Goal: Task Accomplishment & Management: Manage account settings

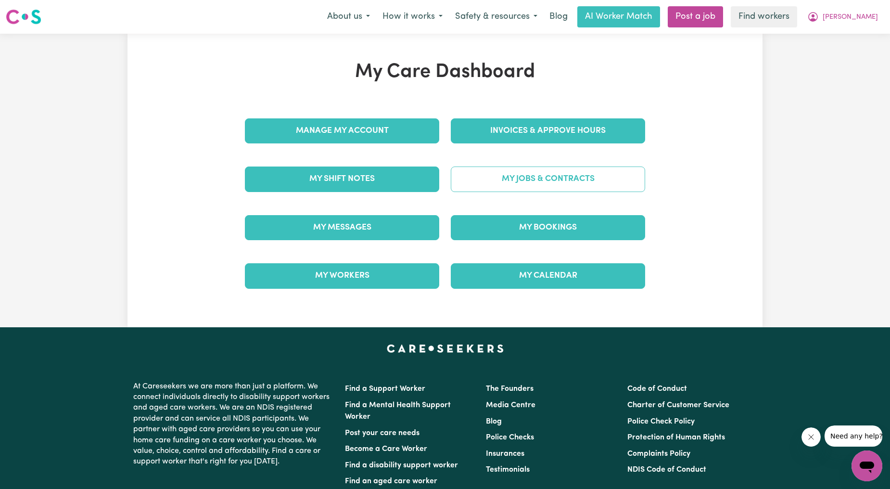
click at [493, 190] on link "My Jobs & Contracts" at bounding box center [548, 178] width 194 height 25
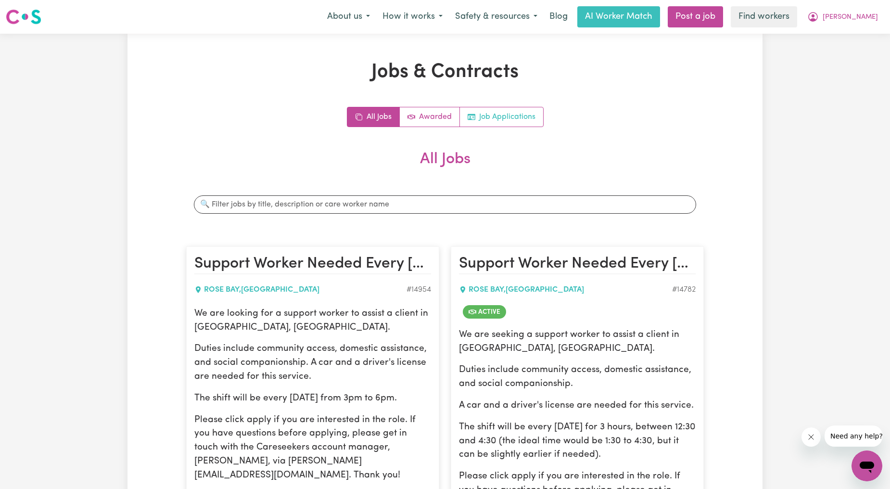
click at [486, 116] on link "Job Applications" at bounding box center [501, 116] width 83 height 19
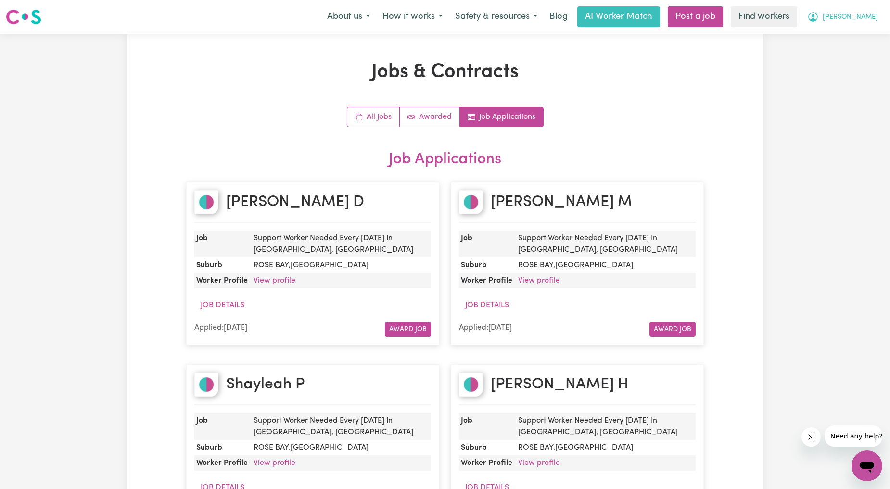
click at [857, 19] on span "[PERSON_NAME]" at bounding box center [850, 17] width 55 height 11
click at [845, 32] on link "My Dashboard" at bounding box center [846, 37] width 76 height 18
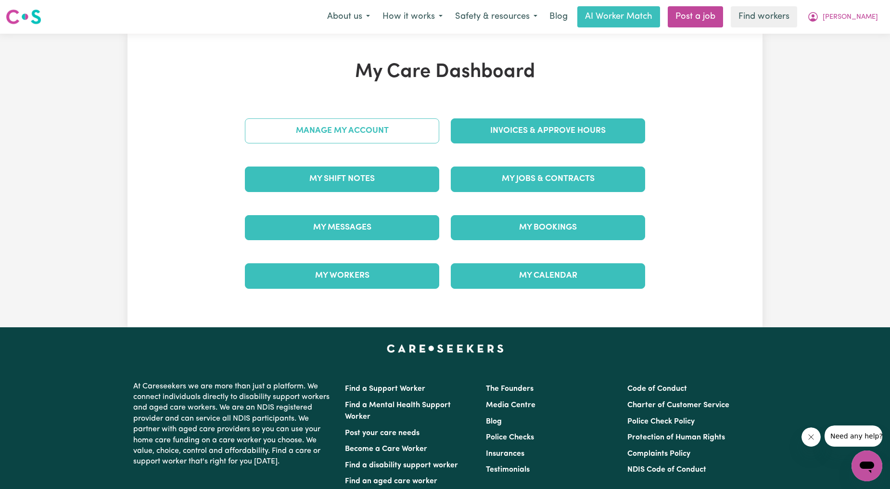
click at [306, 124] on link "Manage My Account" at bounding box center [342, 130] width 194 height 25
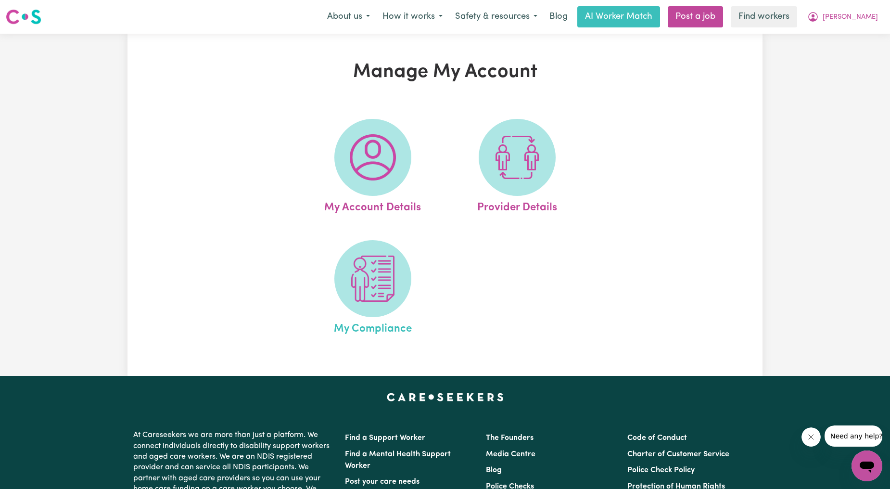
click at [369, 336] on span "My Compliance" at bounding box center [373, 327] width 78 height 20
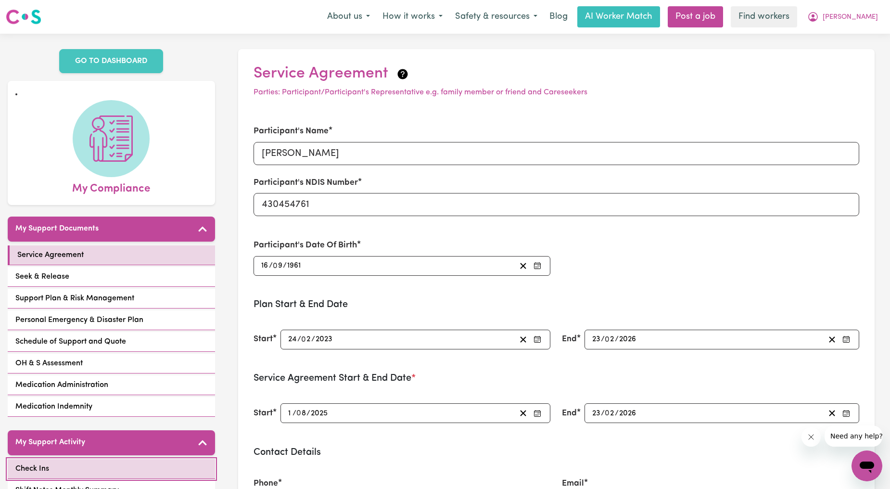
click at [87, 460] on link "Check Ins" at bounding box center [111, 469] width 207 height 20
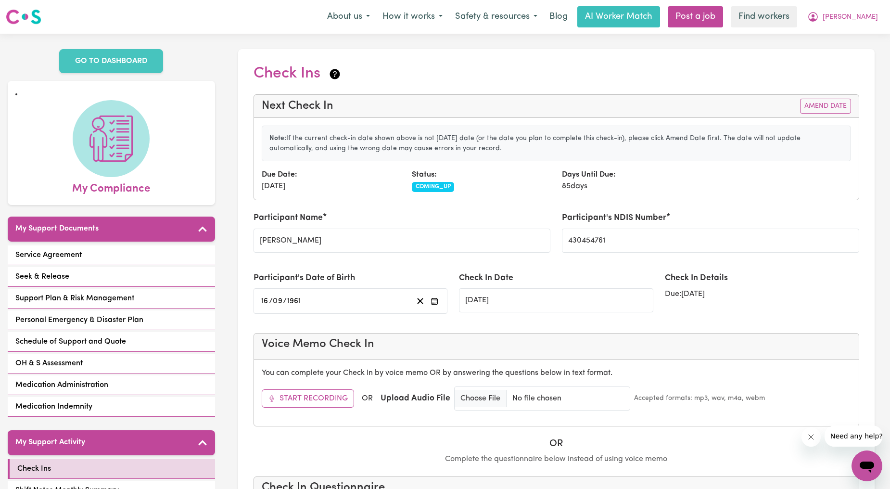
click at [640, 224] on label "Participant's NDIS Number" at bounding box center [614, 218] width 104 height 13
click at [640, 229] on input "430454761" at bounding box center [710, 241] width 297 height 24
click at [638, 177] on div "Days Until Due: 85 days" at bounding box center [631, 180] width 150 height 23
click at [592, 244] on input "430454761" at bounding box center [710, 241] width 297 height 24
drag, startPoint x: 709, startPoint y: 127, endPoint x: 735, endPoint y: 117, distance: 27.9
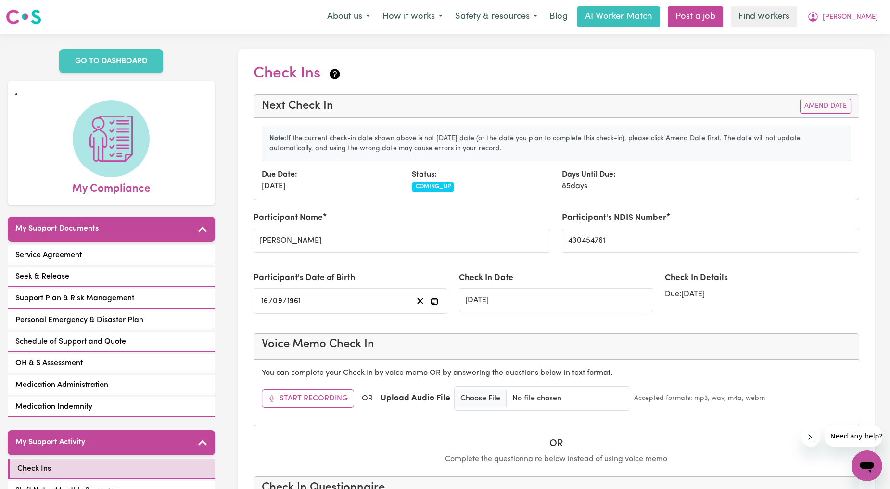
click at [713, 127] on div "Note: If the current check-in date shown above is not [DATE] date (or the date …" at bounding box center [557, 144] width 590 height 36
click at [815, 100] on button "Amend Date" at bounding box center [825, 106] width 51 height 15
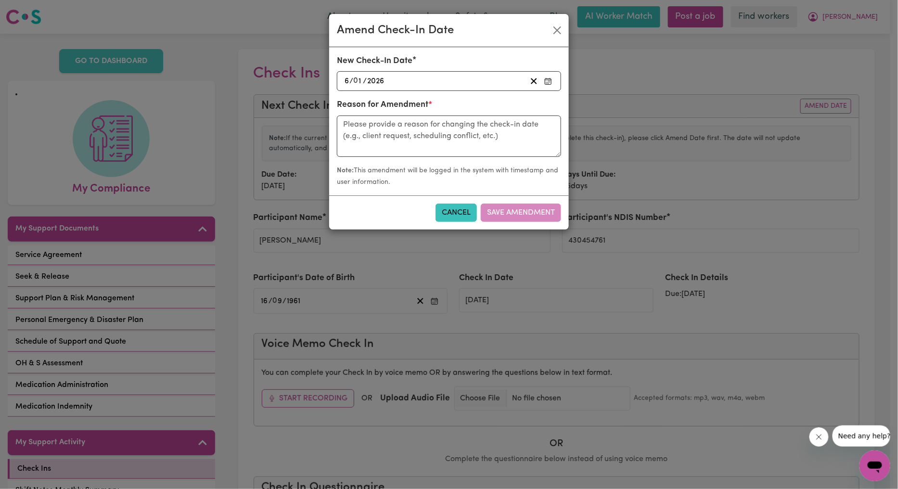
click at [436, 82] on div "[DATE] 6 / 0 1 / 2026" at bounding box center [434, 81] width 183 height 13
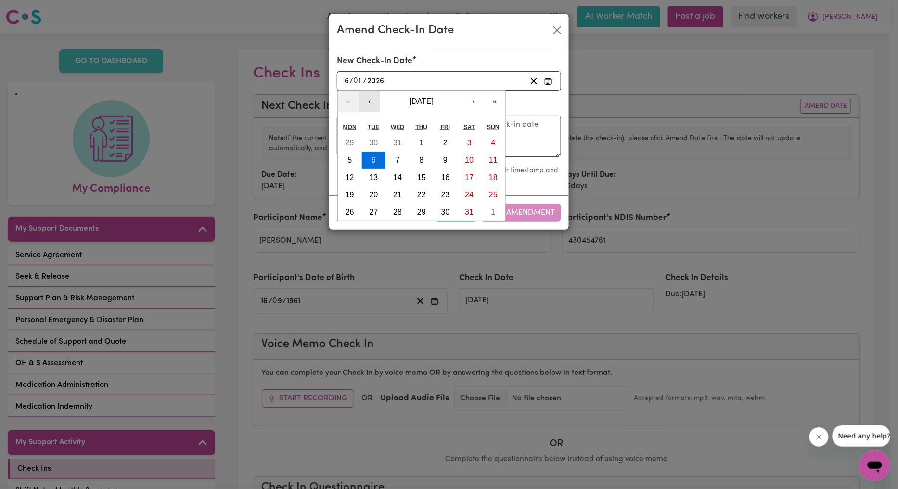
click at [373, 102] on button "‹" at bounding box center [369, 101] width 21 height 21
click at [373, 101] on button "‹" at bounding box center [369, 101] width 21 height 21
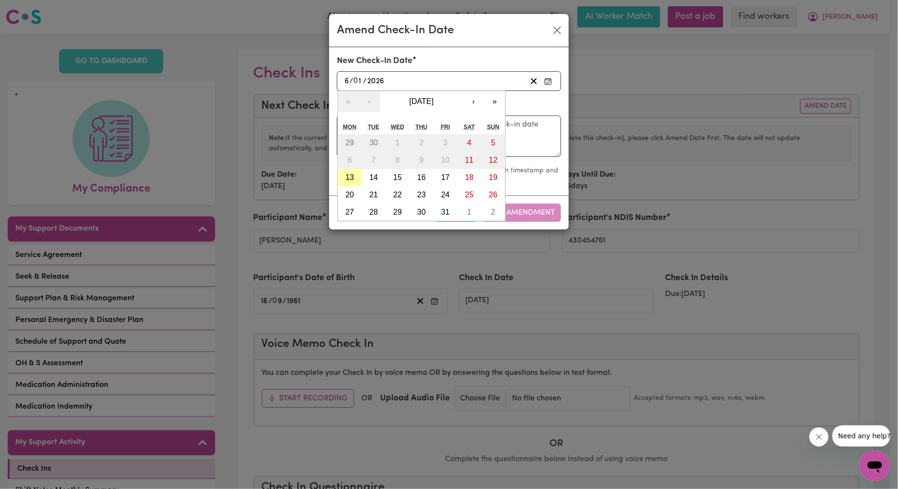
click at [345, 184] on button "13" at bounding box center [350, 177] width 24 height 17
type input "[DATE]"
type input "13"
type input "10"
type input "2025"
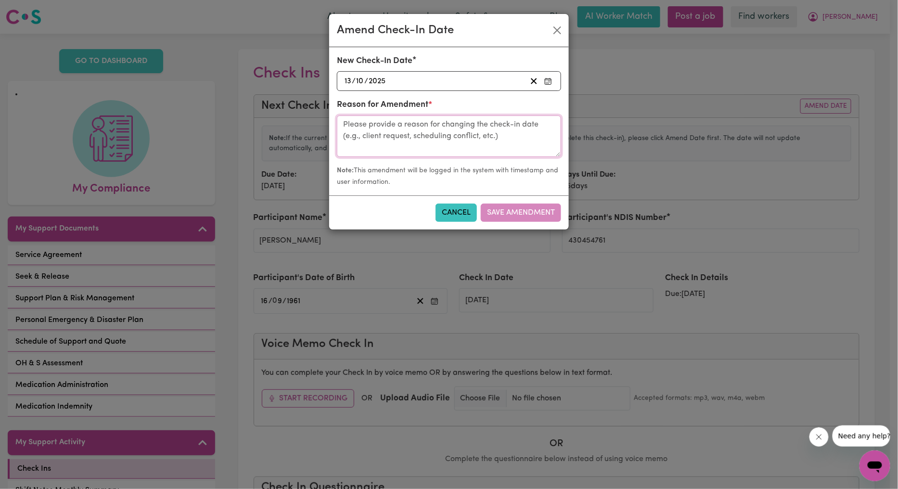
click at [433, 141] on textarea at bounding box center [449, 135] width 224 height 41
type textarea "Call with [PERSON_NAME]"
click at [507, 207] on button "Save Amendment" at bounding box center [521, 213] width 80 height 18
type input "[DATE]"
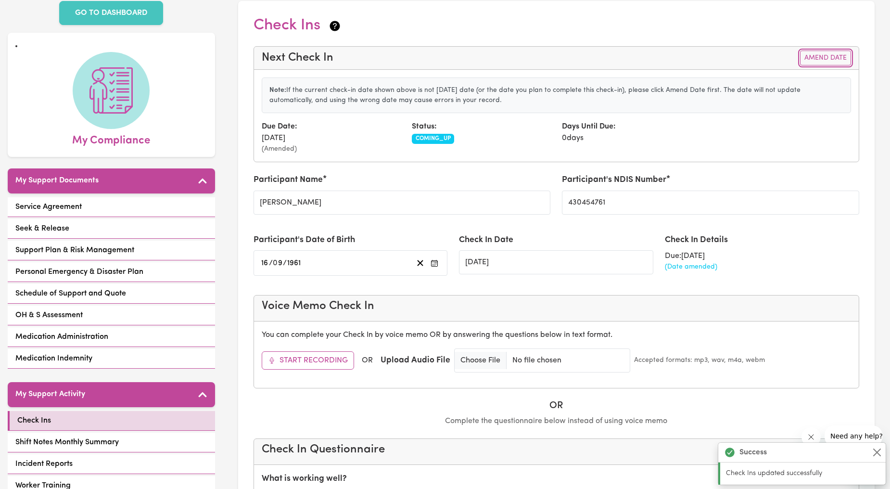
scroll to position [178, 0]
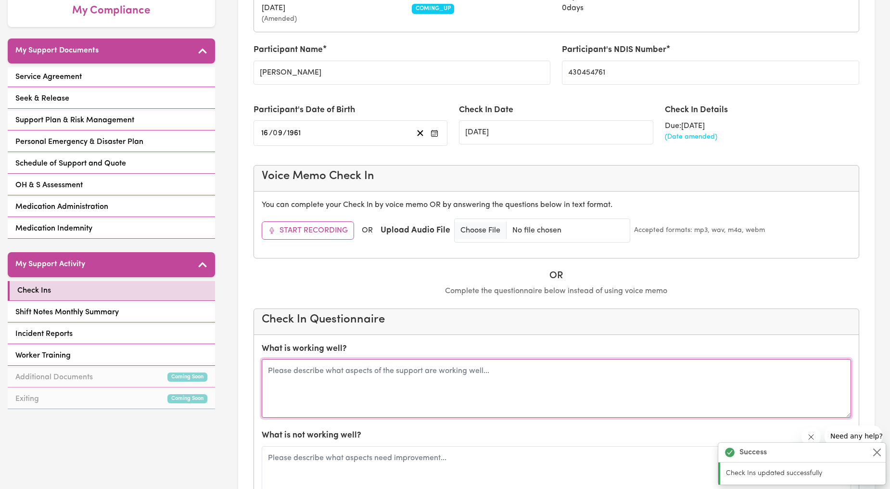
click at [340, 391] on textarea at bounding box center [557, 388] width 590 height 59
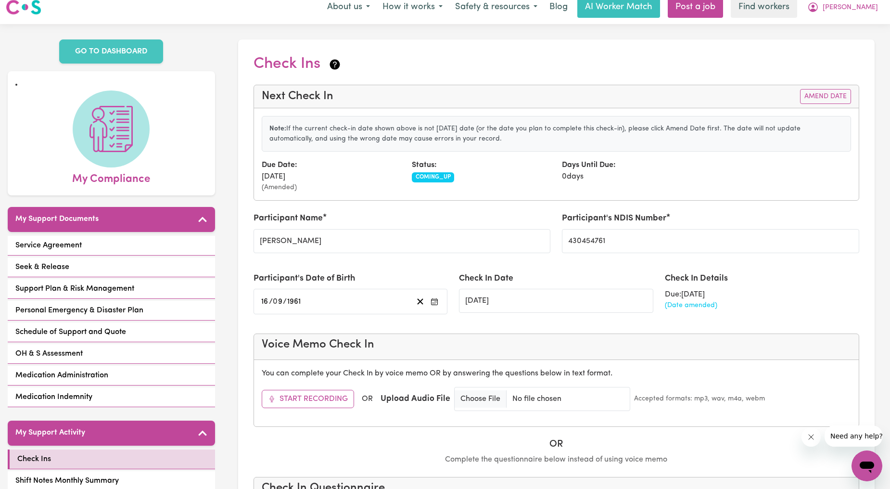
scroll to position [0, 0]
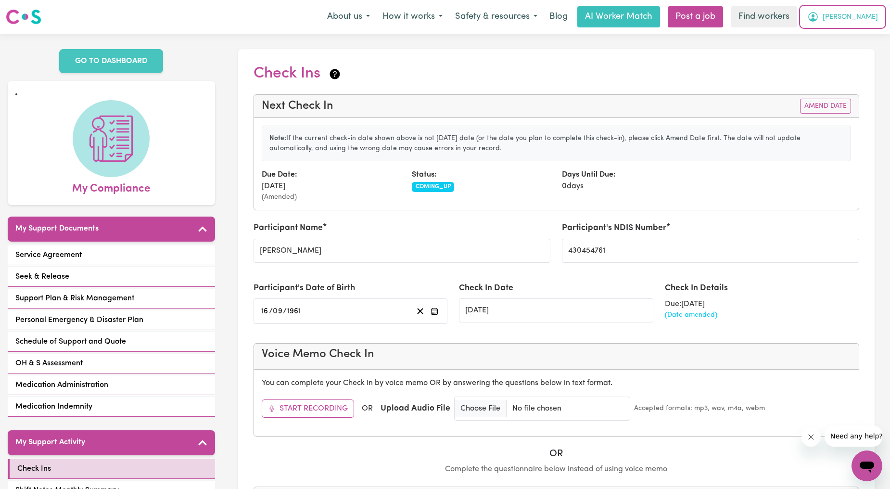
click at [819, 14] on icon "My Account" at bounding box center [813, 17] width 12 height 12
click at [840, 30] on link "My Dashboard" at bounding box center [846, 37] width 76 height 18
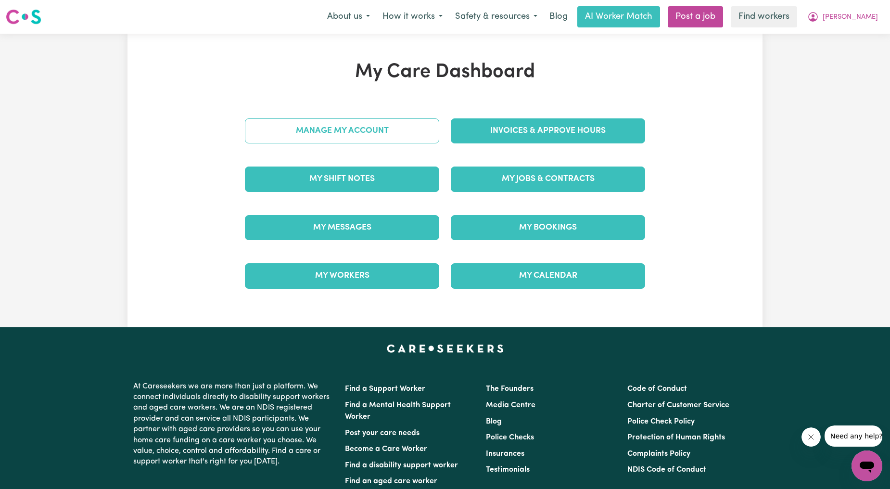
click at [304, 139] on link "Manage My Account" at bounding box center [342, 130] width 194 height 25
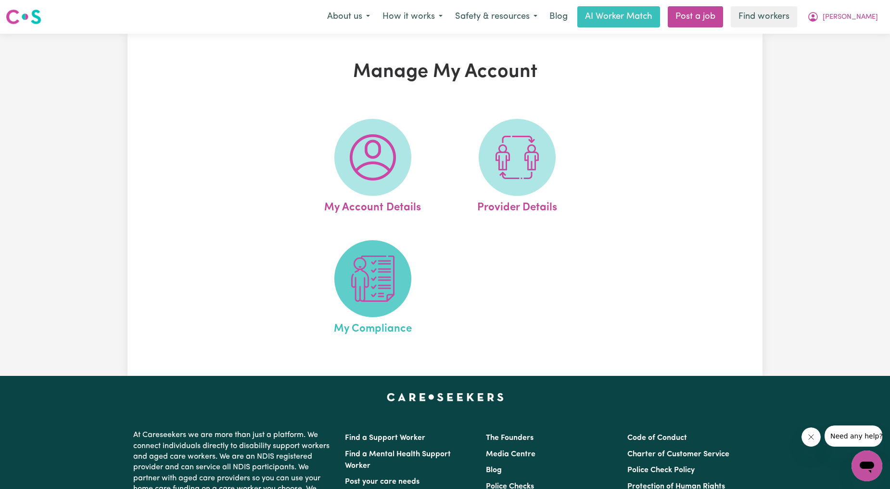
click at [387, 265] on img at bounding box center [373, 278] width 46 height 46
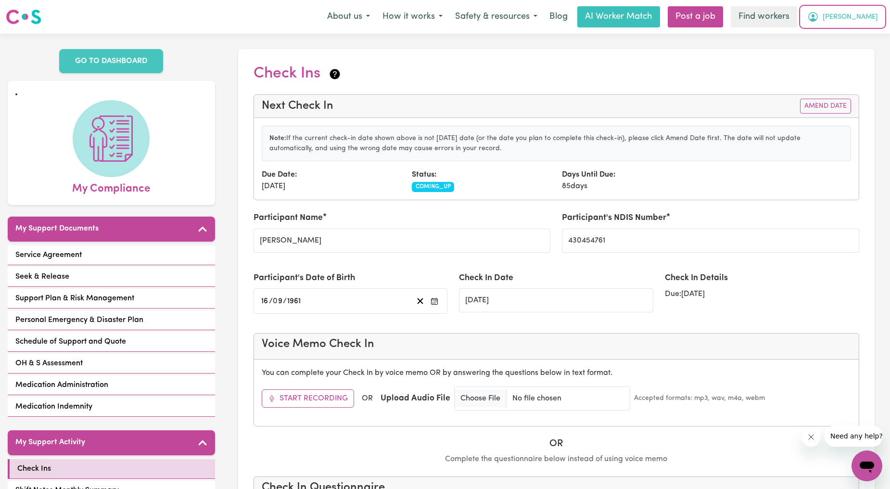
click at [819, 16] on icon "My Account" at bounding box center [813, 17] width 12 height 12
click at [849, 29] on link "My Dashboard" at bounding box center [846, 37] width 76 height 18
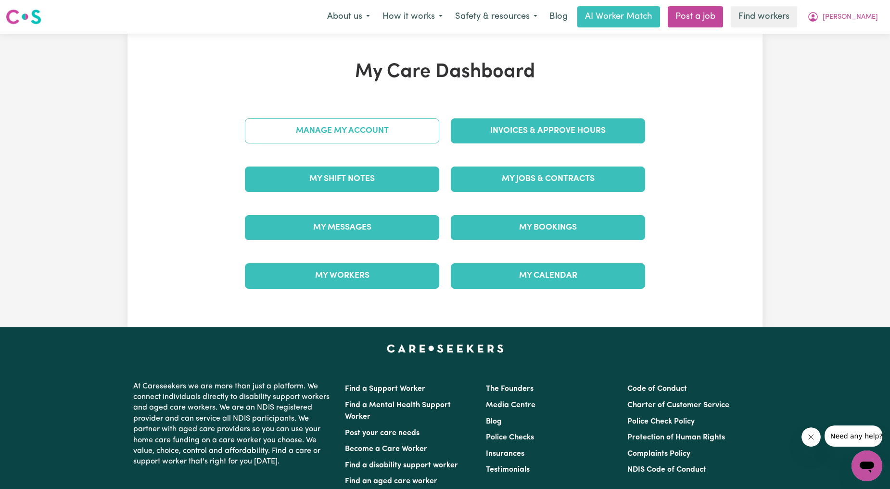
click at [346, 142] on link "Manage My Account" at bounding box center [342, 130] width 194 height 25
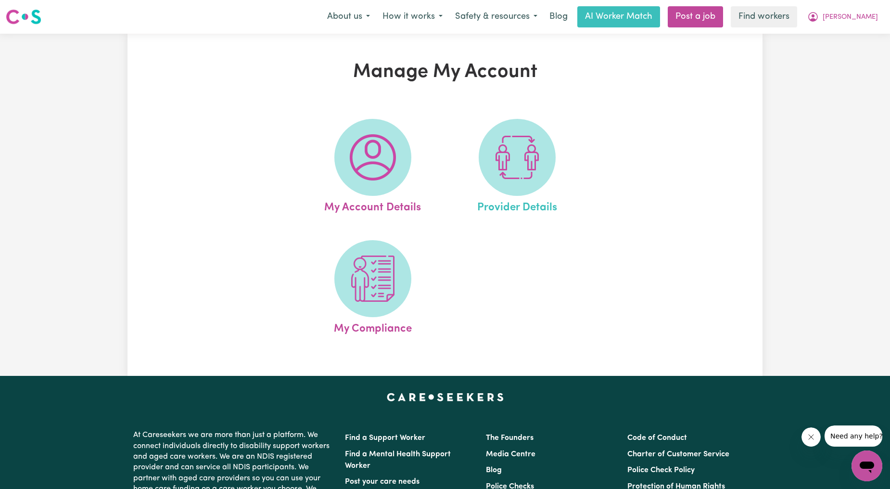
click at [575, 151] on link "Provider Details" at bounding box center [517, 167] width 139 height 97
select select "NDIS_FUNDING_PLAN_MANAGED"
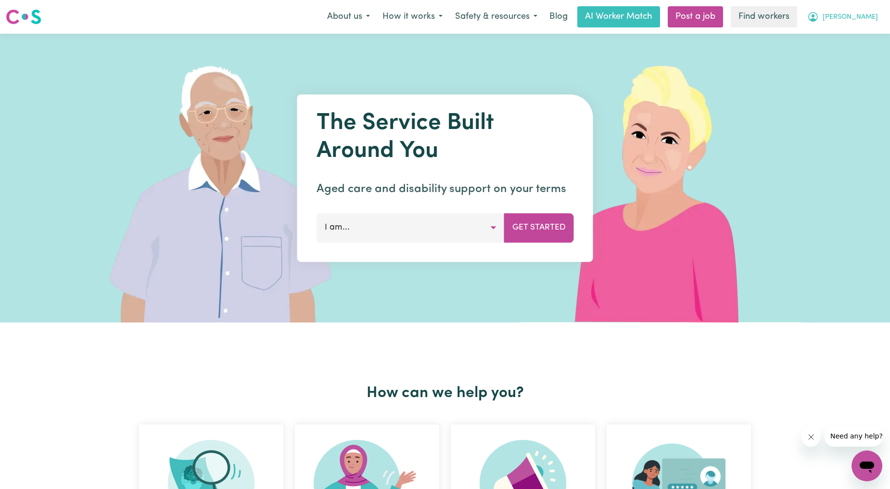
click at [874, 25] on button "[PERSON_NAME]" at bounding box center [842, 17] width 83 height 20
click at [843, 54] on link "Logout" at bounding box center [846, 55] width 76 height 18
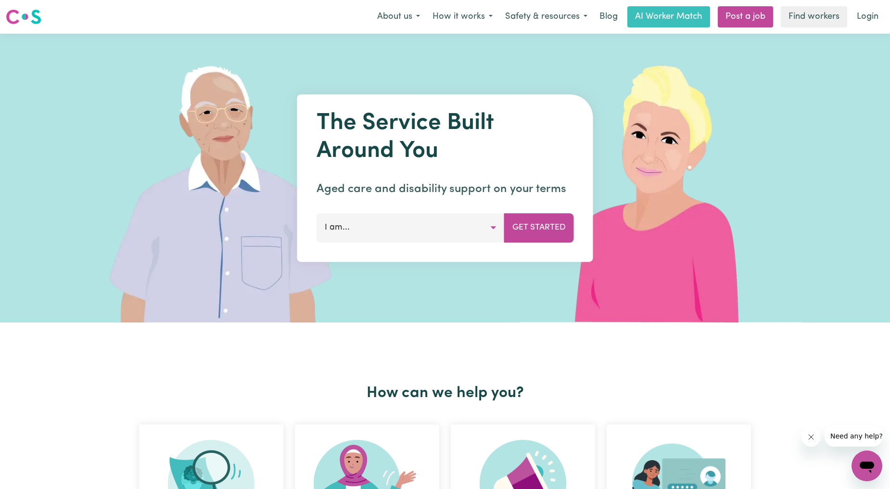
click at [873, 20] on link "Login" at bounding box center [867, 16] width 33 height 21
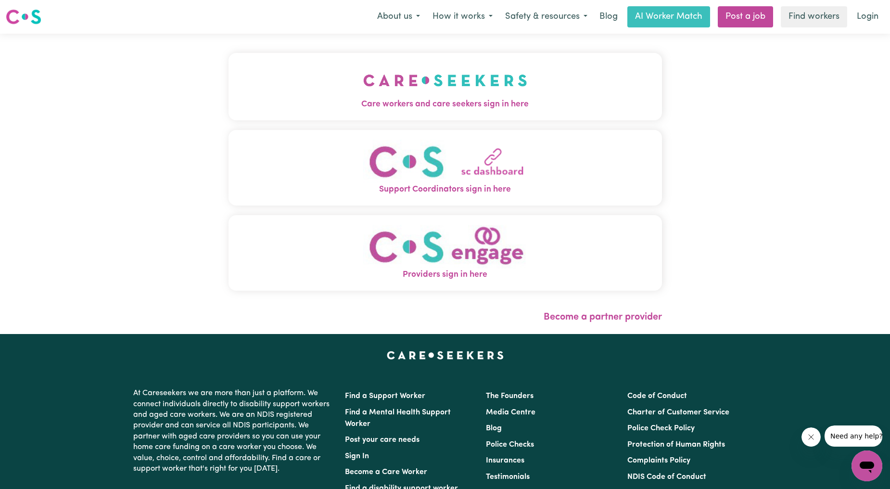
click at [363, 65] on img "Care workers and care seekers sign in here" at bounding box center [445, 81] width 164 height 36
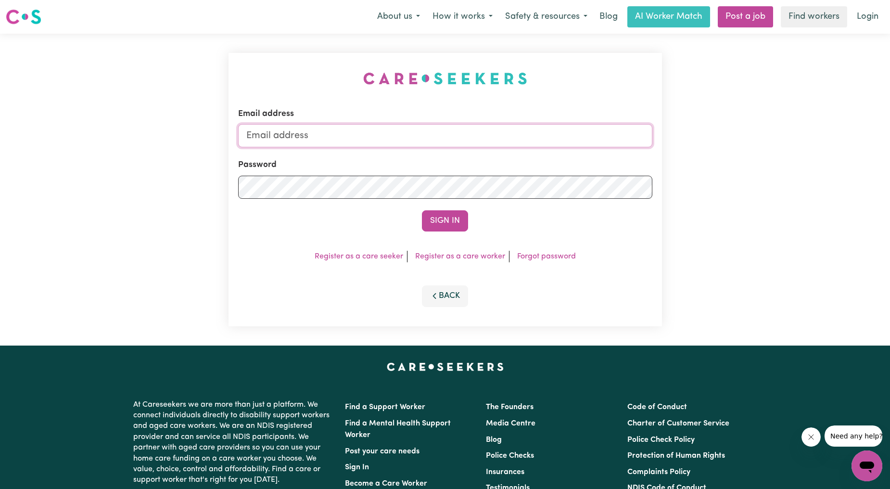
click at [371, 140] on input "Email address" at bounding box center [445, 135] width 414 height 23
drag, startPoint x: 293, startPoint y: 138, endPoint x: 490, endPoint y: 132, distance: 196.4
click at [480, 138] on input "superuser~ethan@careseekers.com.au" at bounding box center [445, 135] width 414 height 23
type input "superuser~jzuckerman1@outlook.com"
click at [445, 226] on button "Sign In" at bounding box center [445, 220] width 46 height 21
